Goal: Transaction & Acquisition: Purchase product/service

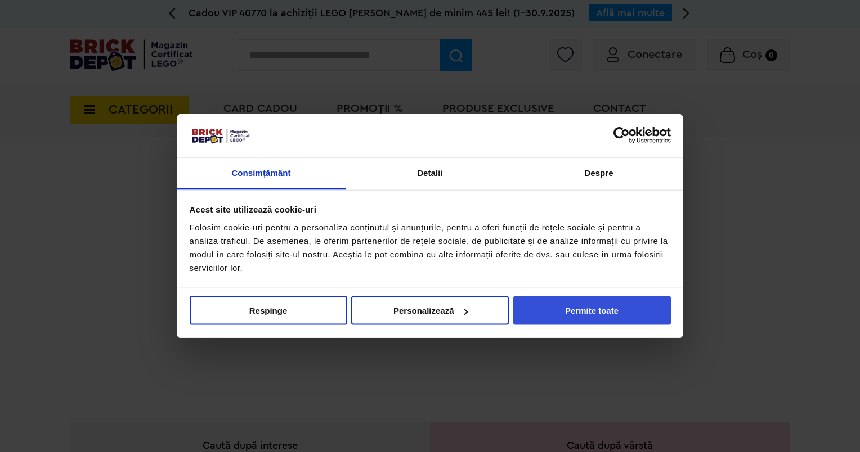
click at [606, 313] on button "Permite toate" at bounding box center [592, 311] width 158 height 29
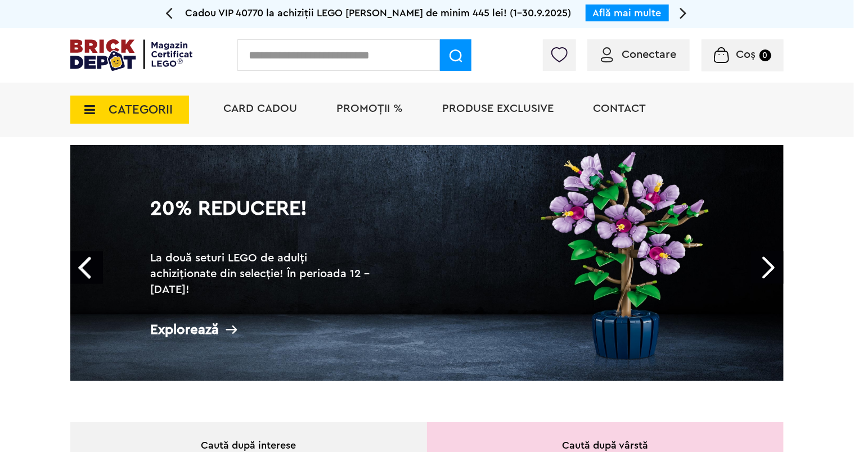
click at [92, 104] on icon at bounding box center [86, 110] width 17 height 12
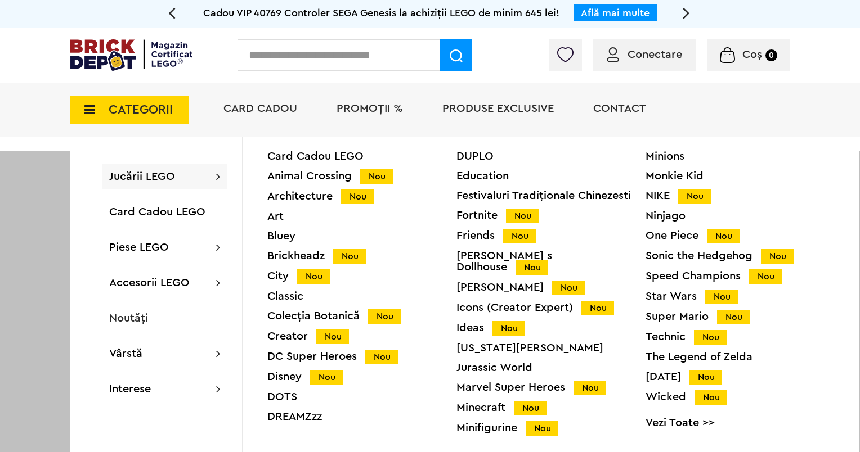
click at [684, 277] on div "Speed Champions Nou" at bounding box center [739, 277] width 189 height 12
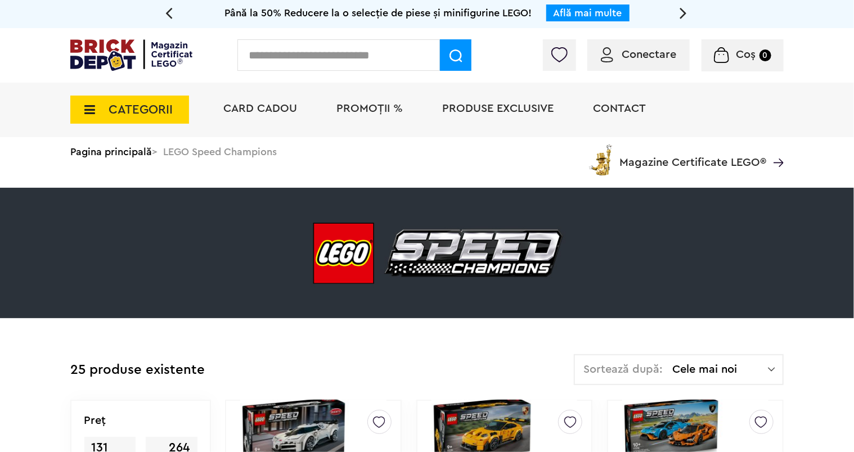
click at [362, 107] on span "PROMOȚII %" at bounding box center [369, 108] width 66 height 11
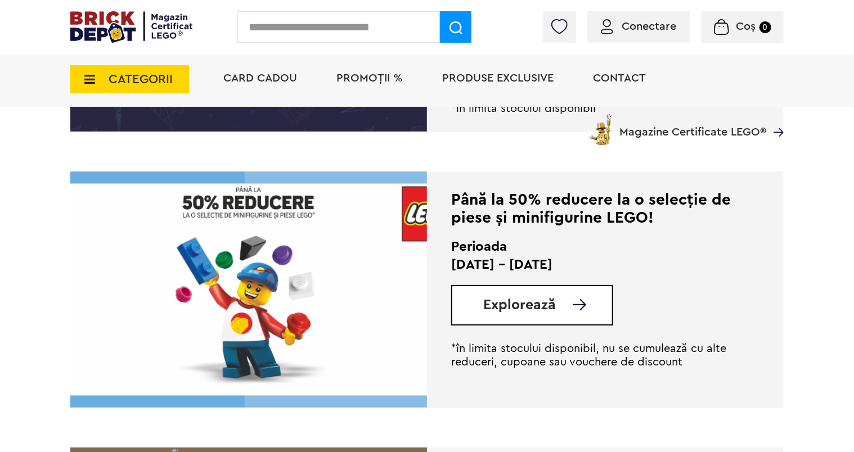
scroll to position [1876, 0]
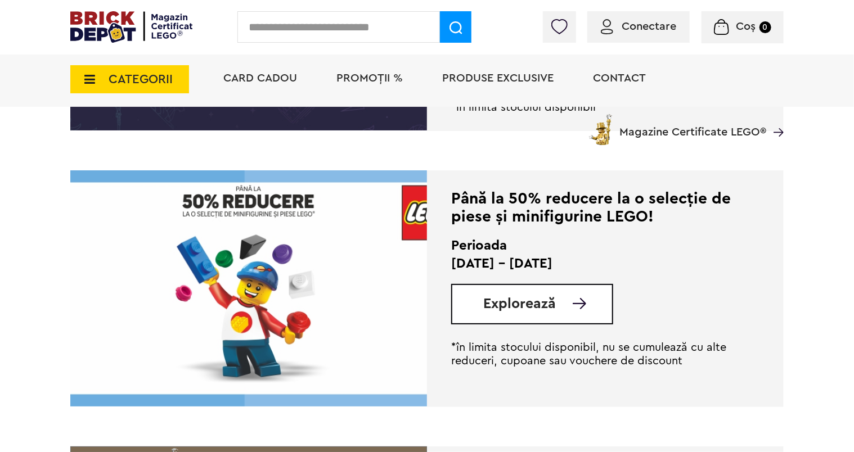
click at [555, 306] on link "Explorează" at bounding box center [547, 304] width 129 height 14
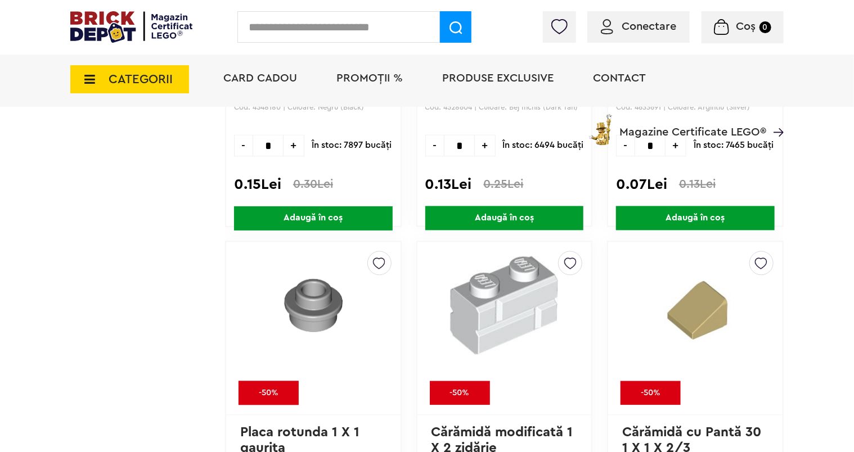
scroll to position [3193, 0]
